Goal: Book appointment/travel/reservation

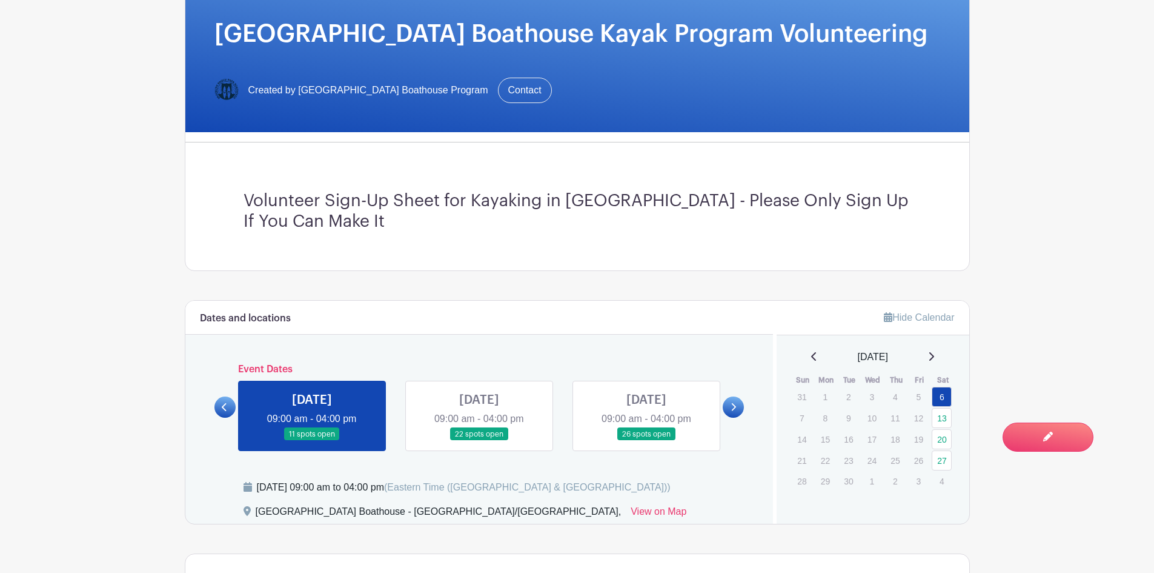
scroll to position [303, 0]
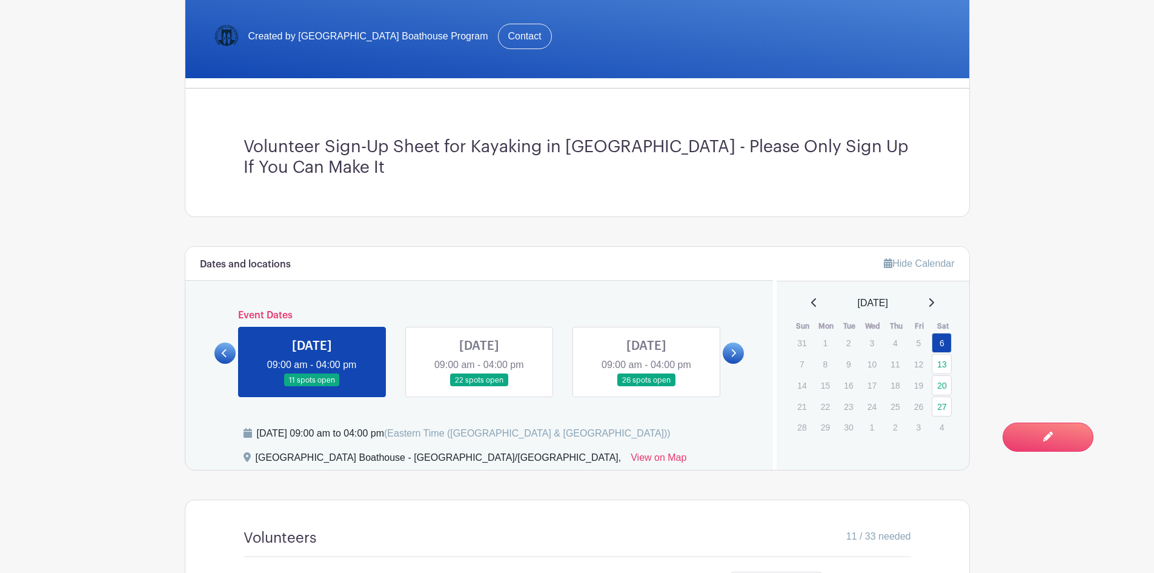
click at [811, 301] on icon at bounding box center [814, 302] width 6 height 10
click at [872, 424] on link "27" at bounding box center [872, 427] width 20 height 20
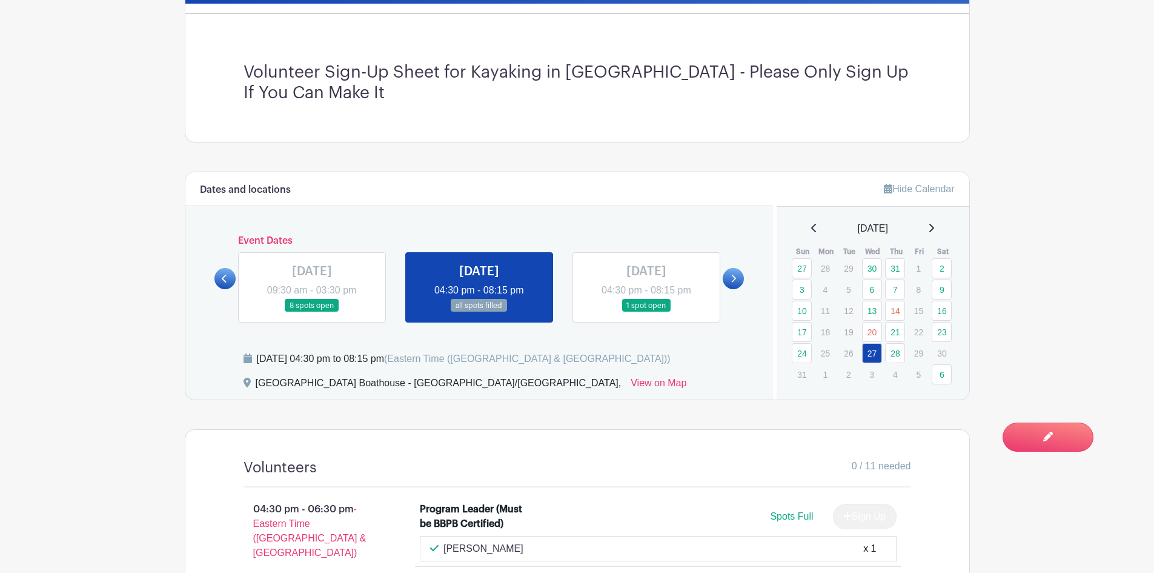
scroll to position [303, 0]
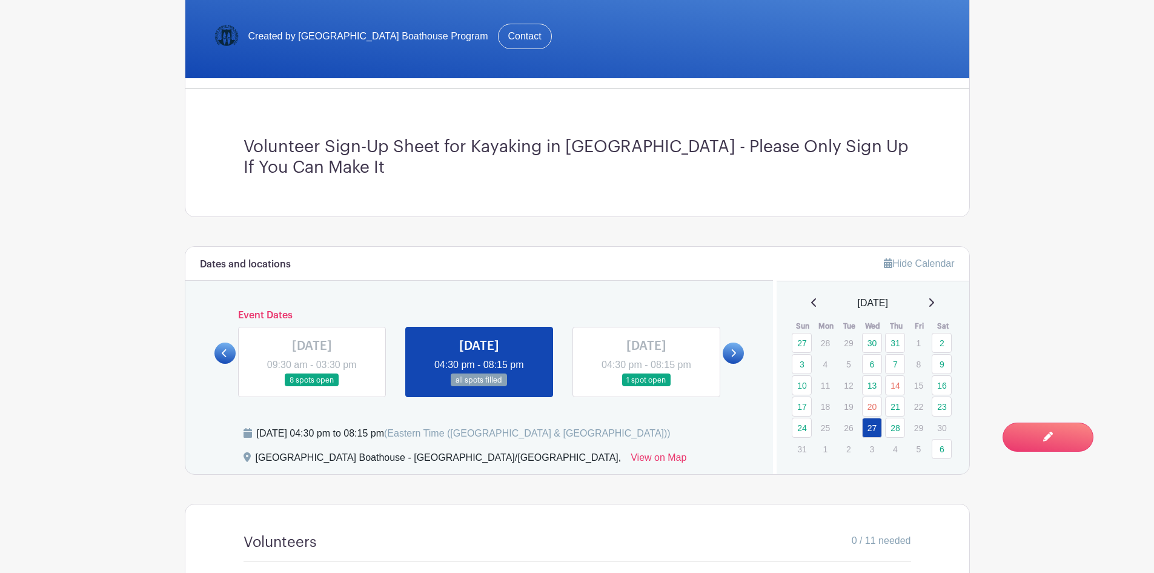
click at [934, 300] on icon at bounding box center [931, 302] width 5 height 8
click at [942, 342] on link "6" at bounding box center [942, 343] width 20 height 20
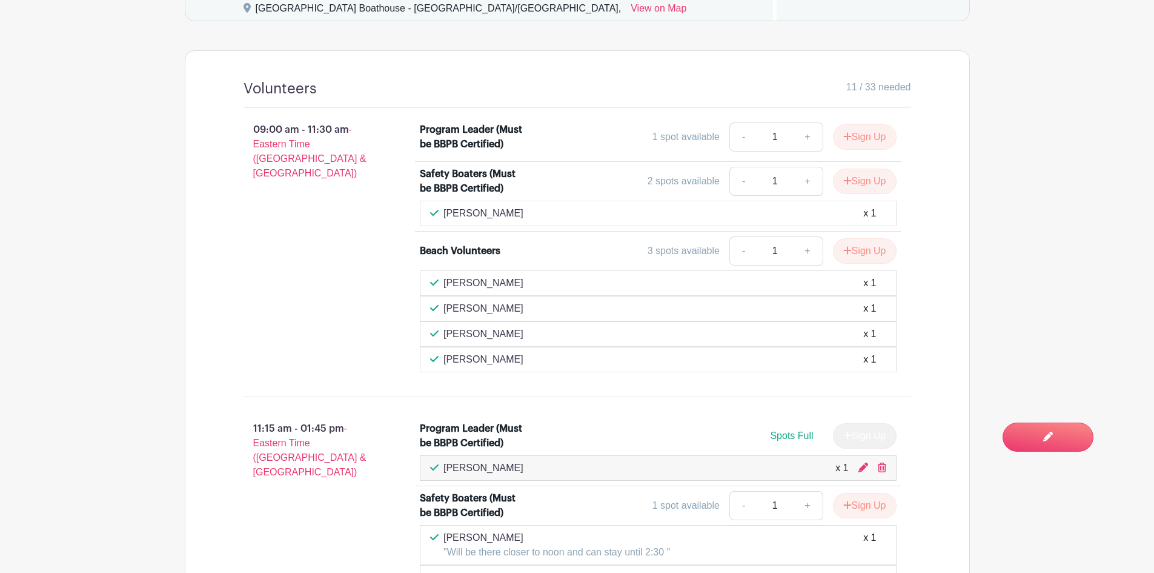
scroll to position [666, 0]
